Goal: Manage account settings

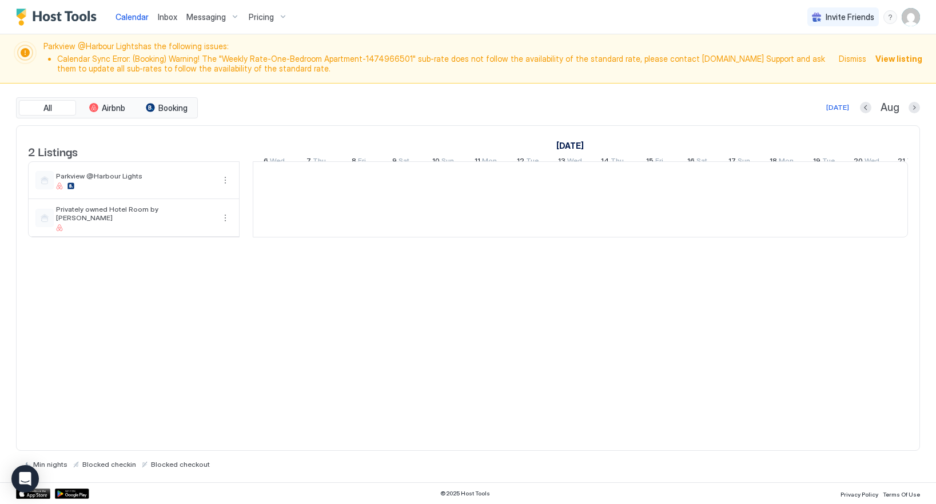
scroll to position [0, 635]
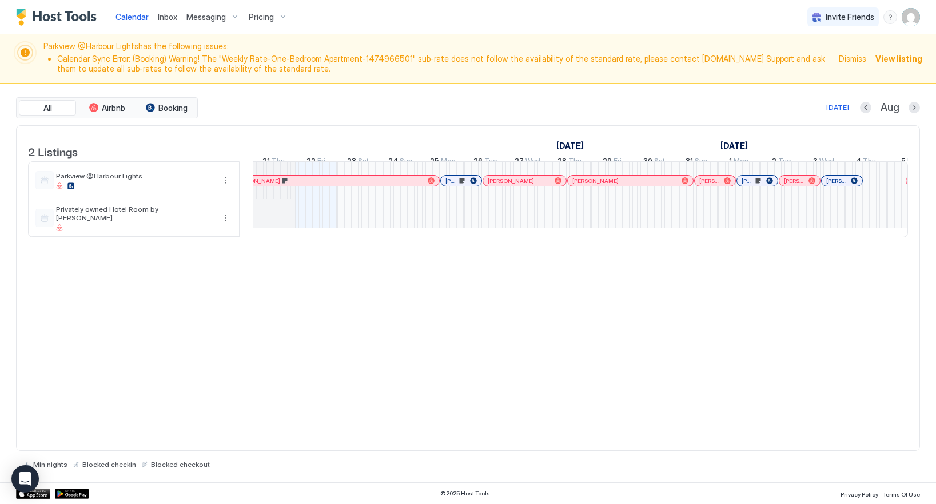
click at [910, 13] on img "User profile" at bounding box center [911, 17] width 18 height 18
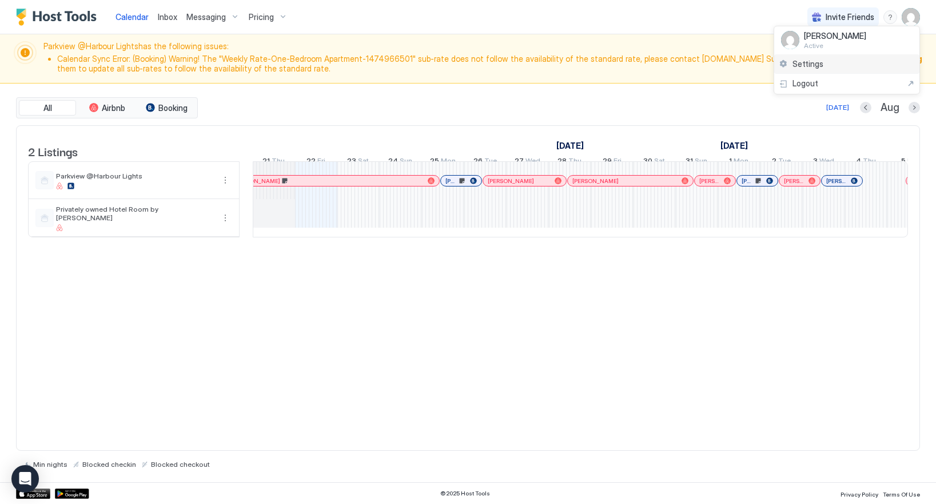
click at [795, 62] on span "Settings" at bounding box center [808, 64] width 31 height 10
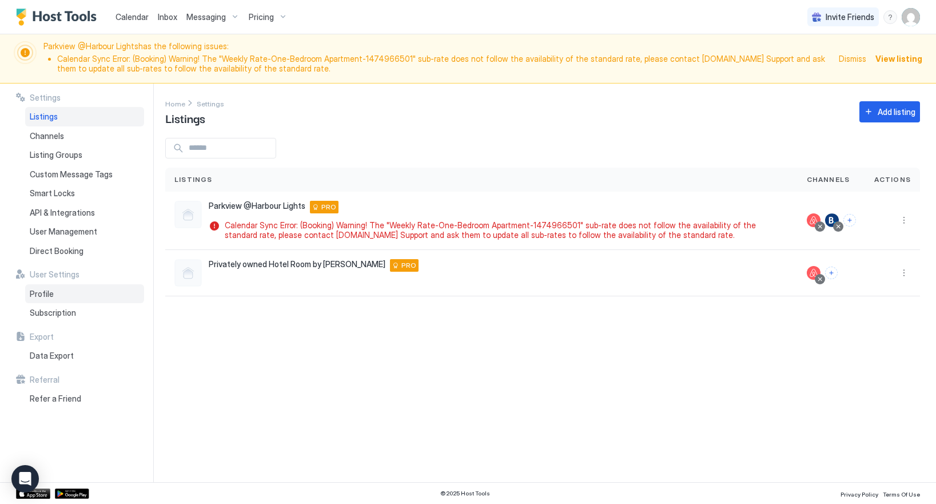
click at [45, 292] on span "Profile" at bounding box center [42, 294] width 24 height 10
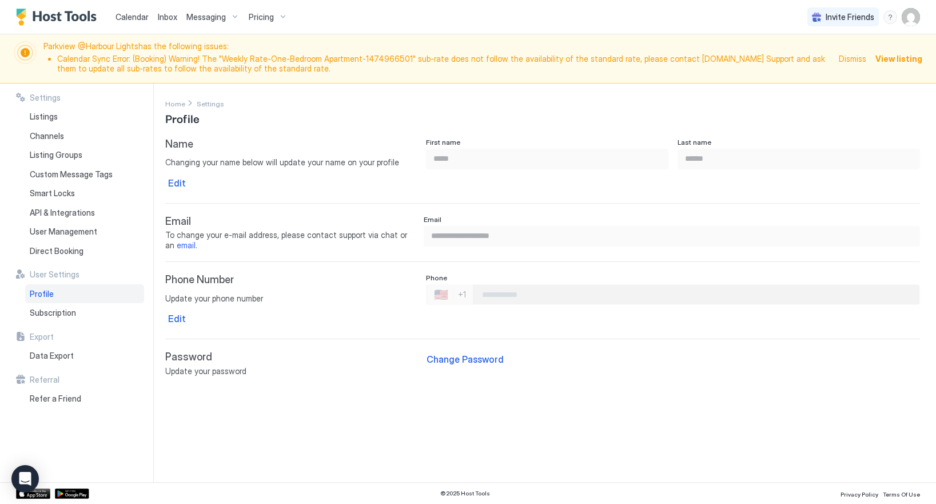
click at [854, 59] on span "Dismiss" at bounding box center [852, 59] width 27 height 12
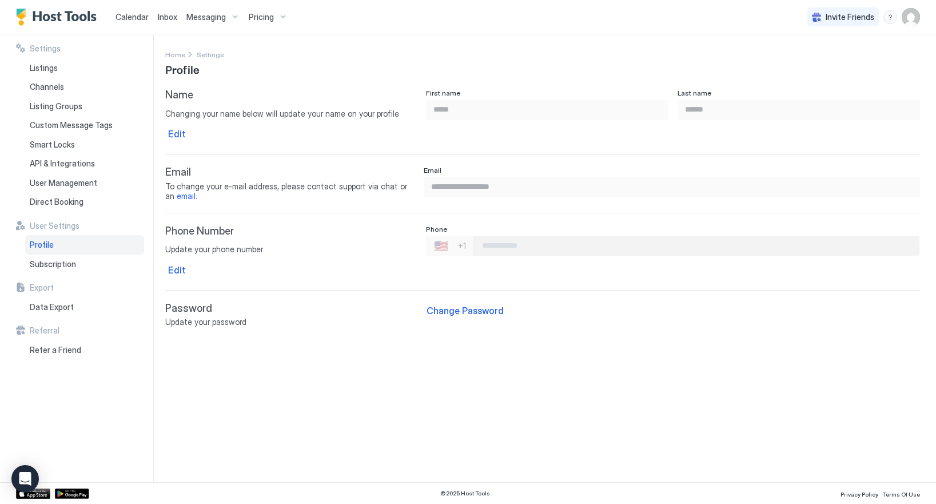
click at [131, 15] on span "Calendar" at bounding box center [132, 17] width 33 height 10
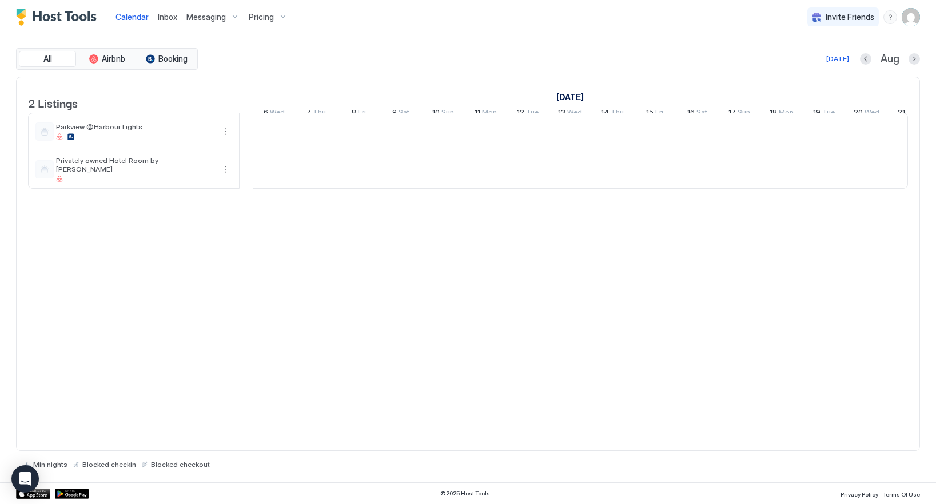
scroll to position [0, 635]
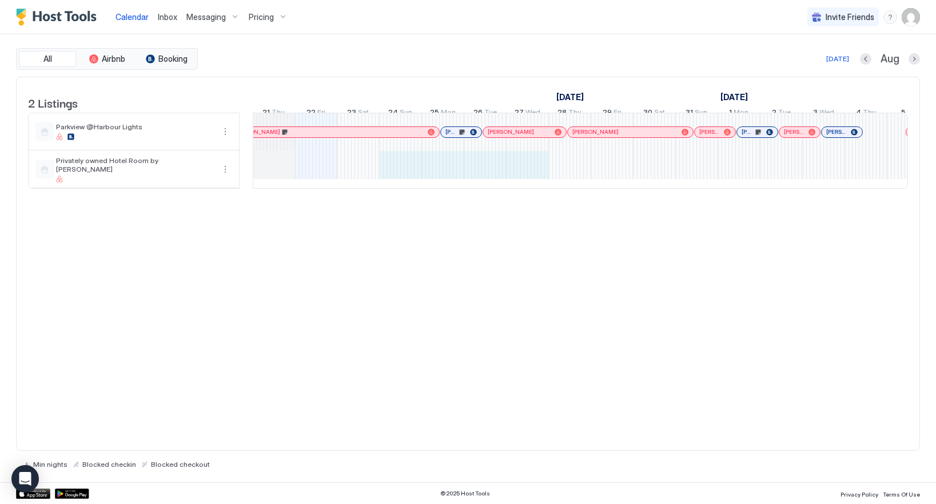
drag, startPoint x: 407, startPoint y: 185, endPoint x: 522, endPoint y: 185, distance: 114.4
click at [522, 185] on div "2 $181-$199 1 $165-$183 1 $171-$183 [PERSON_NAME]-[PERSON_NAME] [PERSON_NAME] […" at bounding box center [782, 150] width 2328 height 75
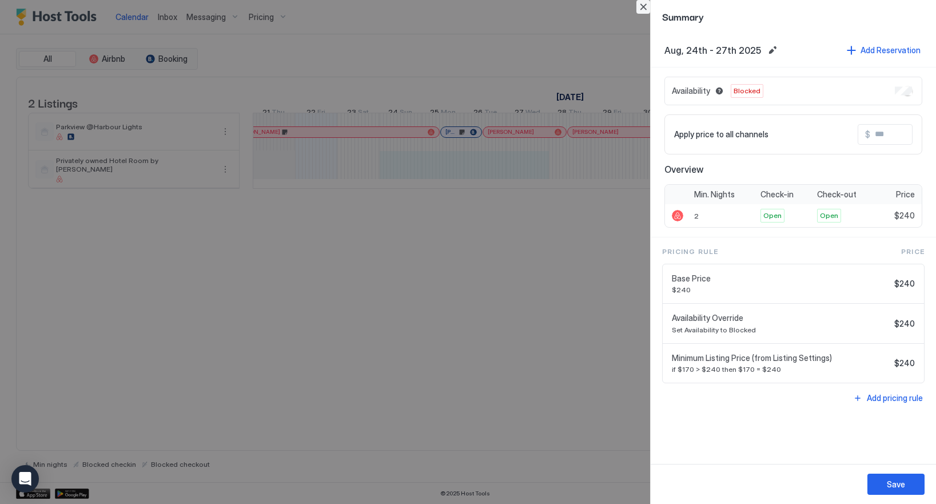
click at [642, 3] on button "Close" at bounding box center [643, 7] width 14 height 14
